Goal: Navigation & Orientation: Find specific page/section

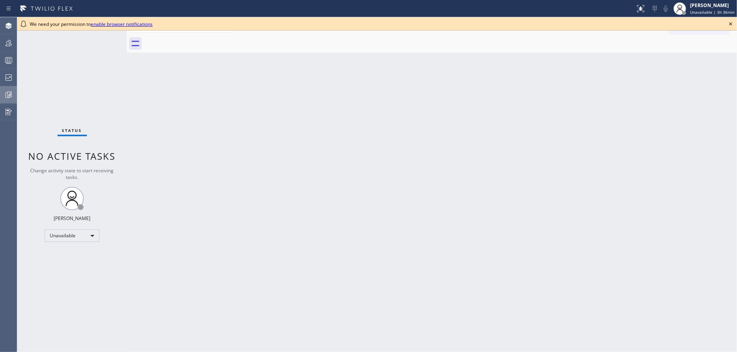
click at [7, 98] on icon at bounding box center [8, 94] width 9 height 9
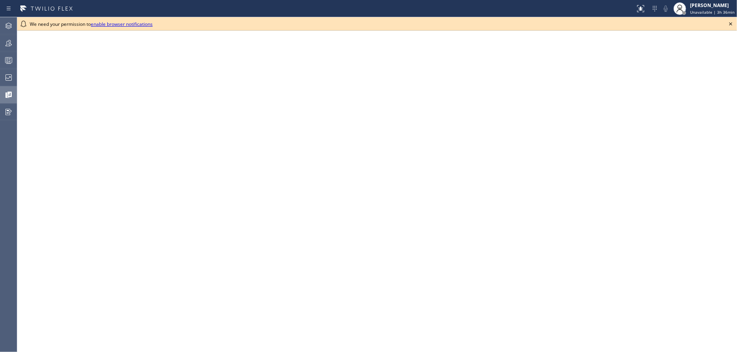
click at [729, 24] on icon at bounding box center [730, 23] width 9 height 9
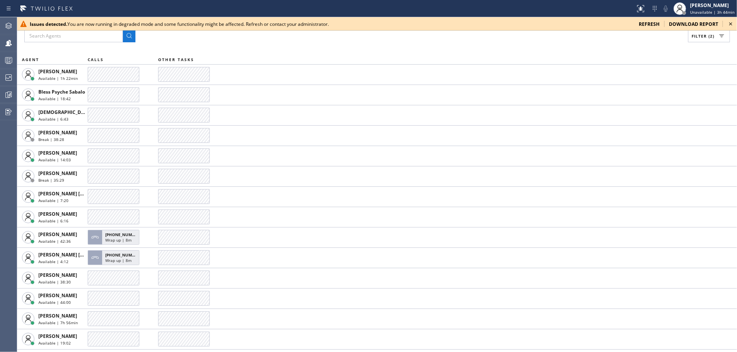
click at [730, 25] on icon at bounding box center [731, 23] width 3 height 3
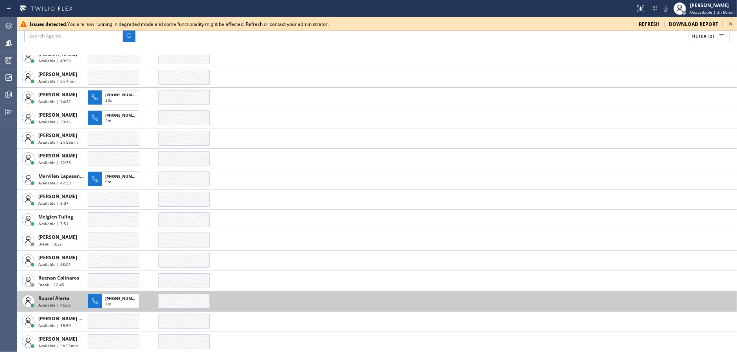
scroll to position [282, 0]
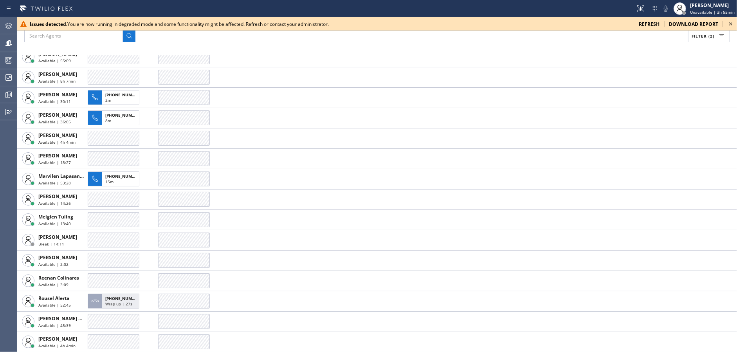
click at [730, 23] on icon at bounding box center [730, 23] width 9 height 9
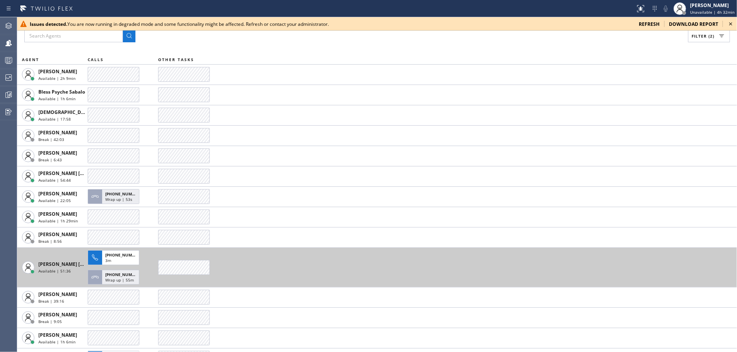
scroll to position [200, 0]
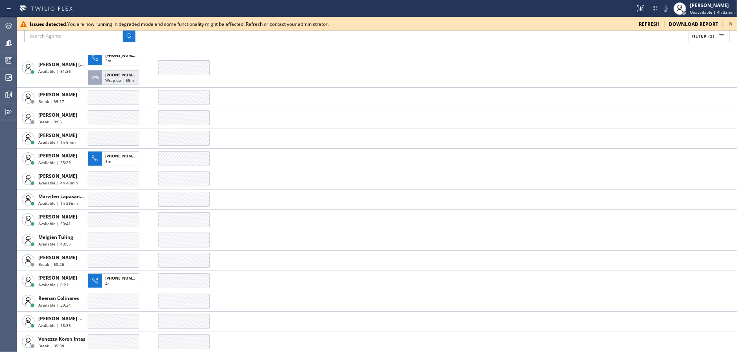
click at [730, 24] on icon at bounding box center [730, 23] width 9 height 9
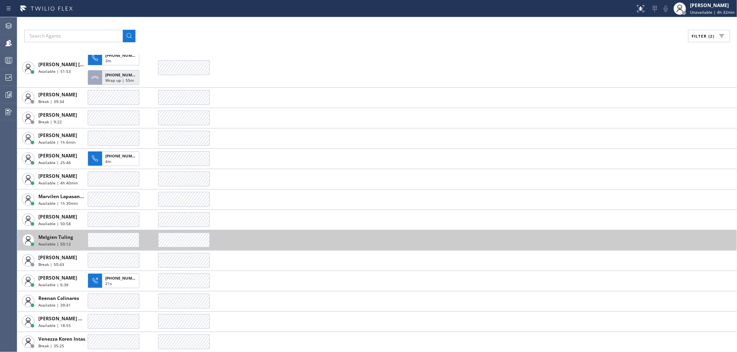
scroll to position [199, 0]
